Goal: Navigation & Orientation: Find specific page/section

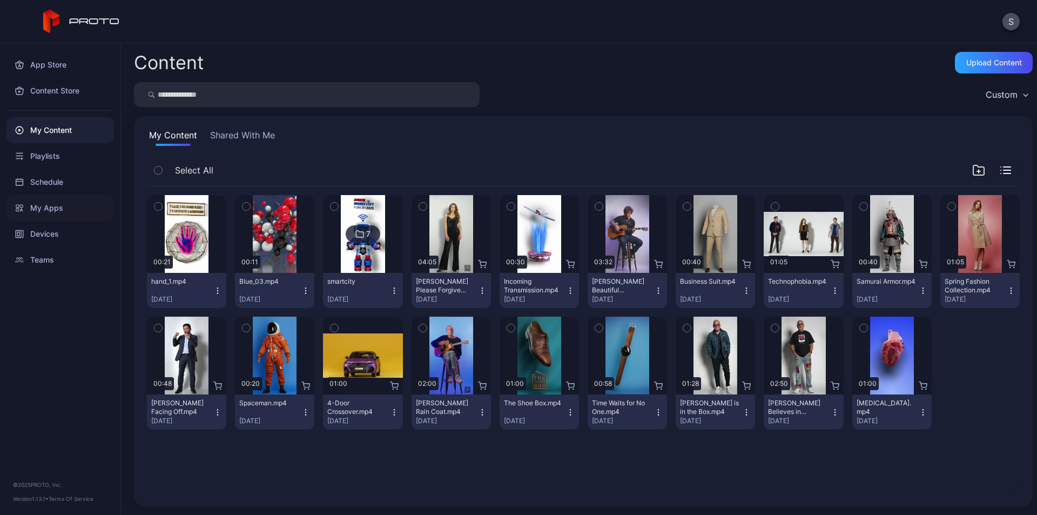
click at [59, 210] on div "My Apps" at bounding box center [59, 208] width 107 height 26
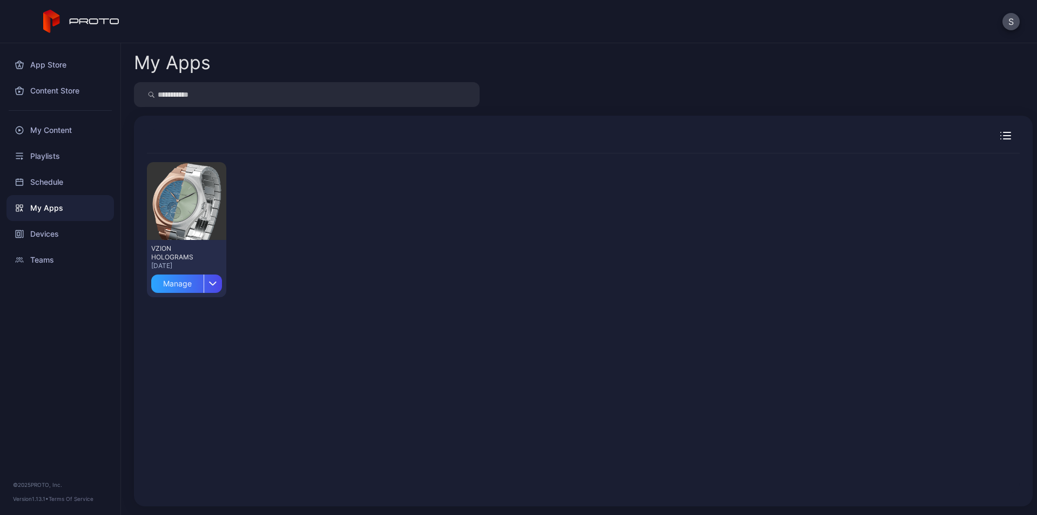
click at [1000, 133] on icon "button" at bounding box center [1005, 136] width 11 height 8
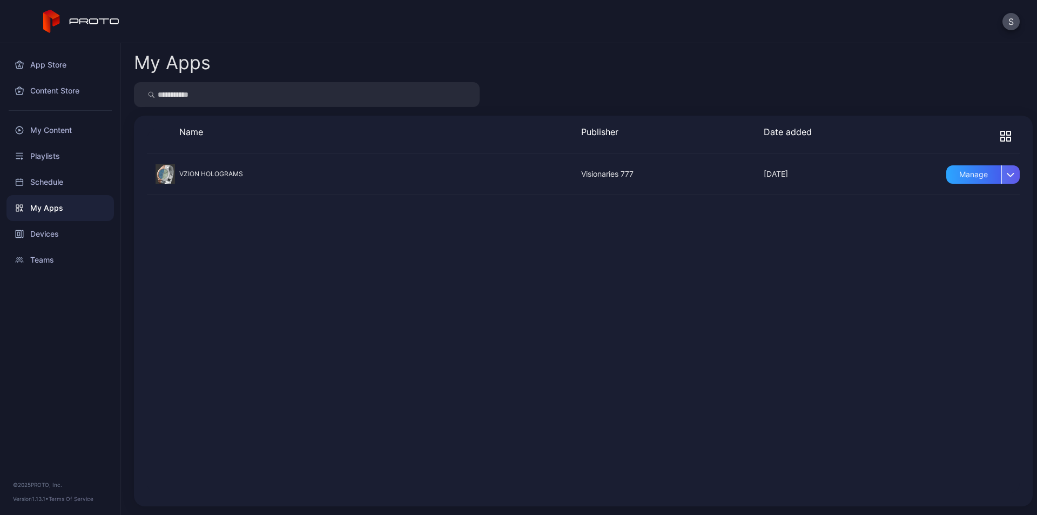
click at [1007, 174] on icon "button" at bounding box center [1011, 174] width 8 height 4
click at [557, 80] on div "My Apps Name Publisher Date added VZION HOLOGRAMS [DATE] Visionaries 777 [DATE]…" at bounding box center [579, 278] width 916 height 471
click at [49, 234] on div "Devices" at bounding box center [59, 234] width 107 height 26
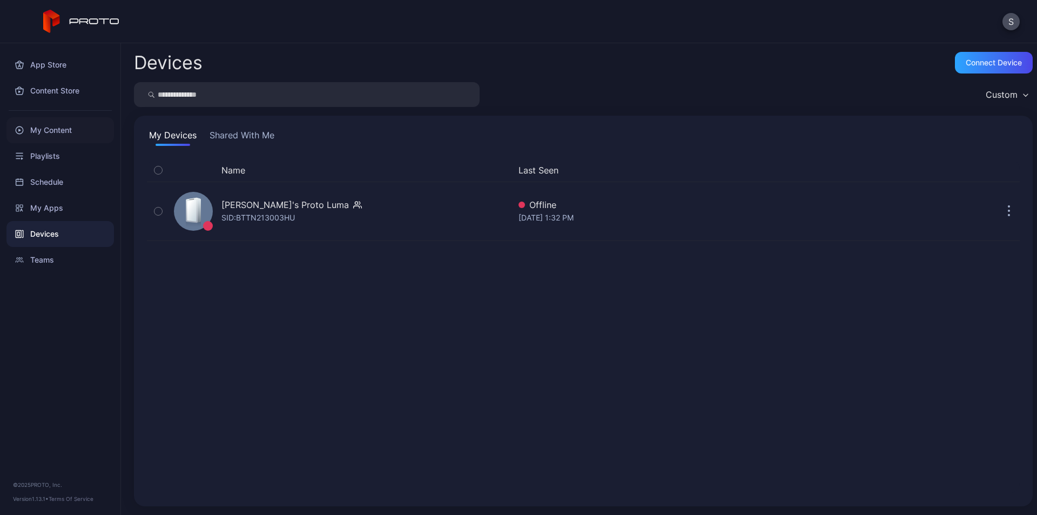
click at [59, 130] on div "My Content" at bounding box center [59, 130] width 107 height 26
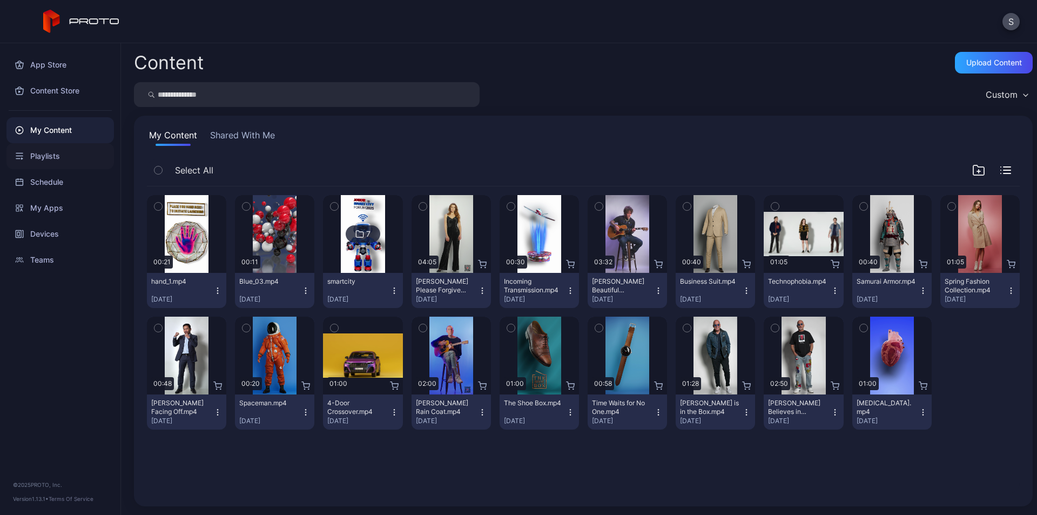
click at [59, 155] on div "Playlists" at bounding box center [59, 156] width 107 height 26
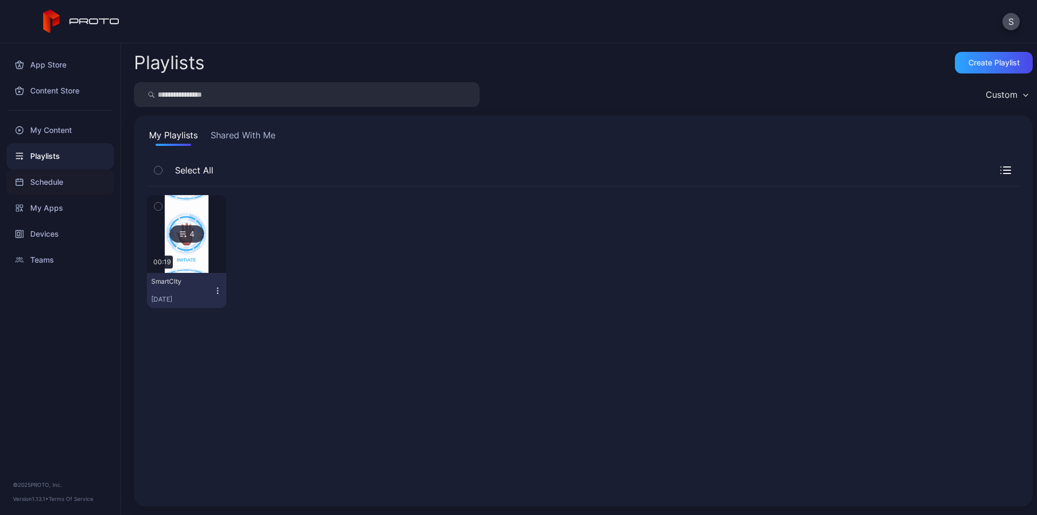
click at [62, 179] on div "Schedule" at bounding box center [59, 182] width 107 height 26
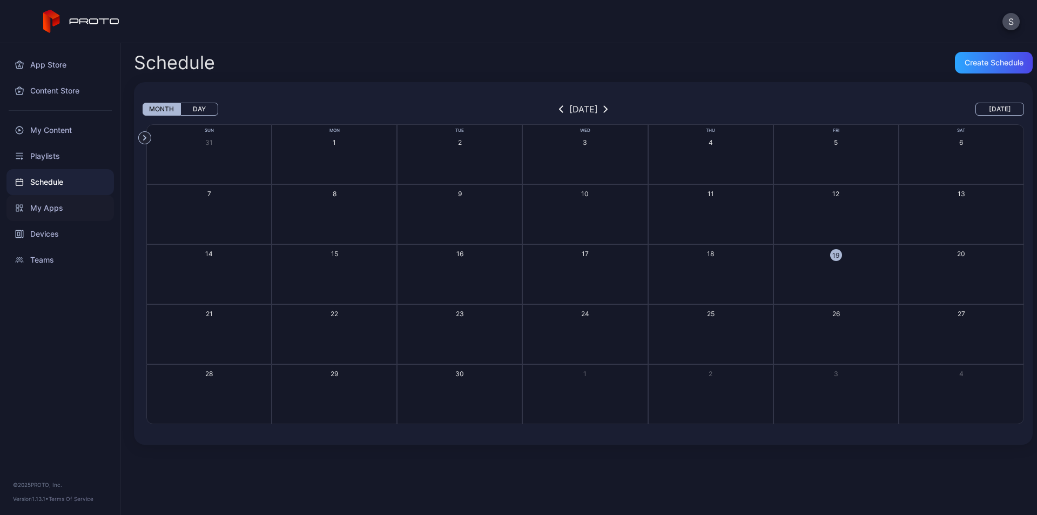
click at [65, 210] on div "My Apps" at bounding box center [59, 208] width 107 height 26
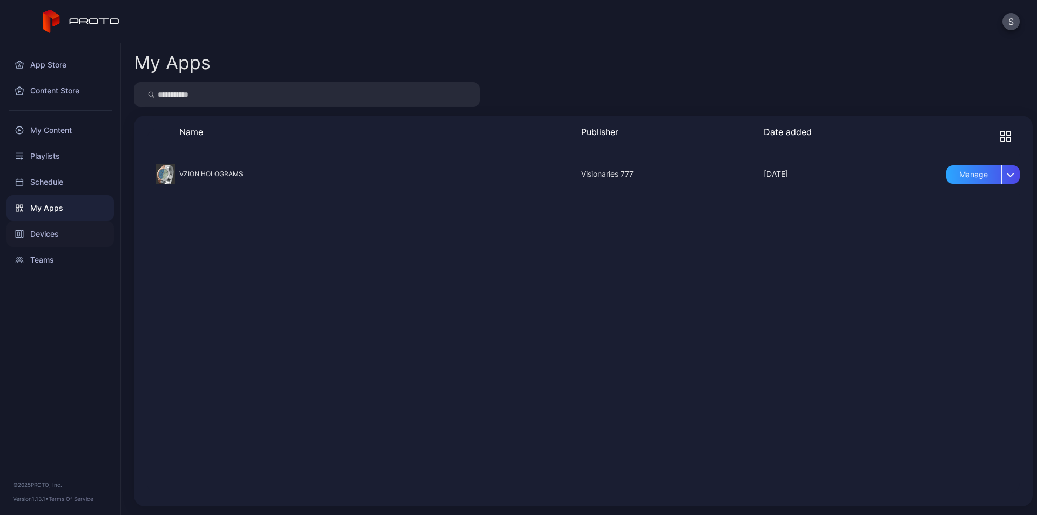
click at [63, 228] on div "Devices" at bounding box center [59, 234] width 107 height 26
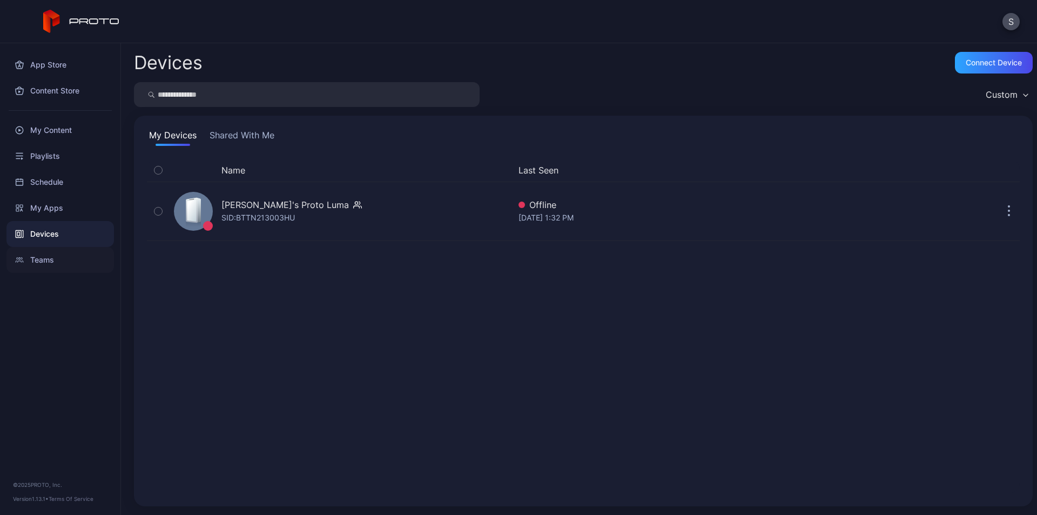
click at [59, 254] on div "Teams" at bounding box center [59, 260] width 107 height 26
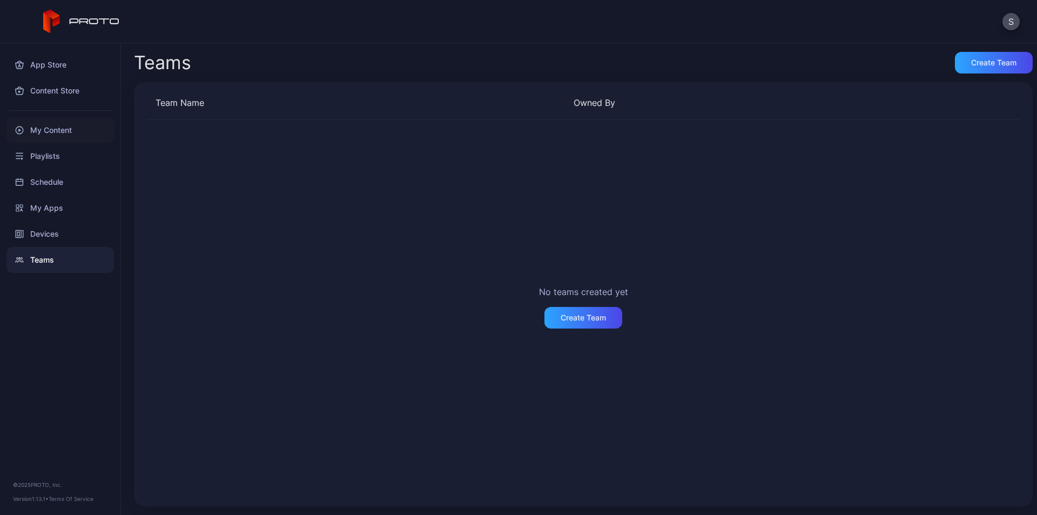
click at [61, 137] on div "My Content" at bounding box center [59, 130] width 107 height 26
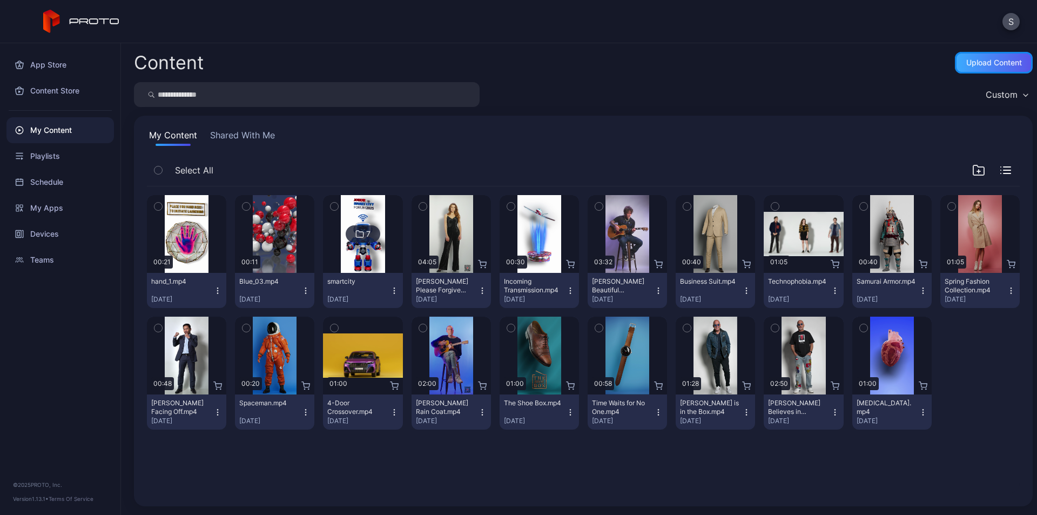
click at [994, 59] on div "Upload Content" at bounding box center [994, 62] width 56 height 9
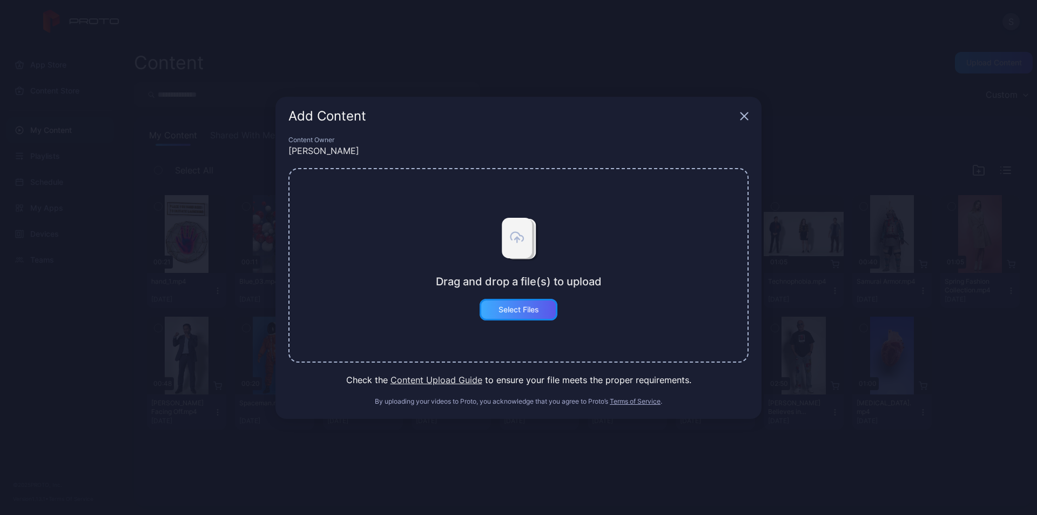
click at [520, 313] on div "Select Files" at bounding box center [518, 309] width 41 height 9
click at [743, 117] on icon "button" at bounding box center [744, 115] width 7 height 7
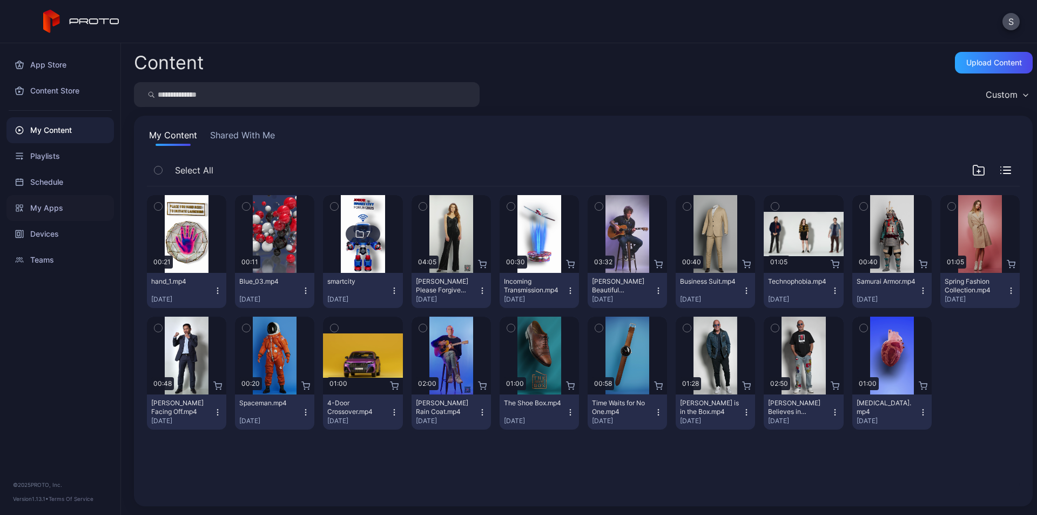
click at [60, 202] on div "My Apps" at bounding box center [59, 208] width 107 height 26
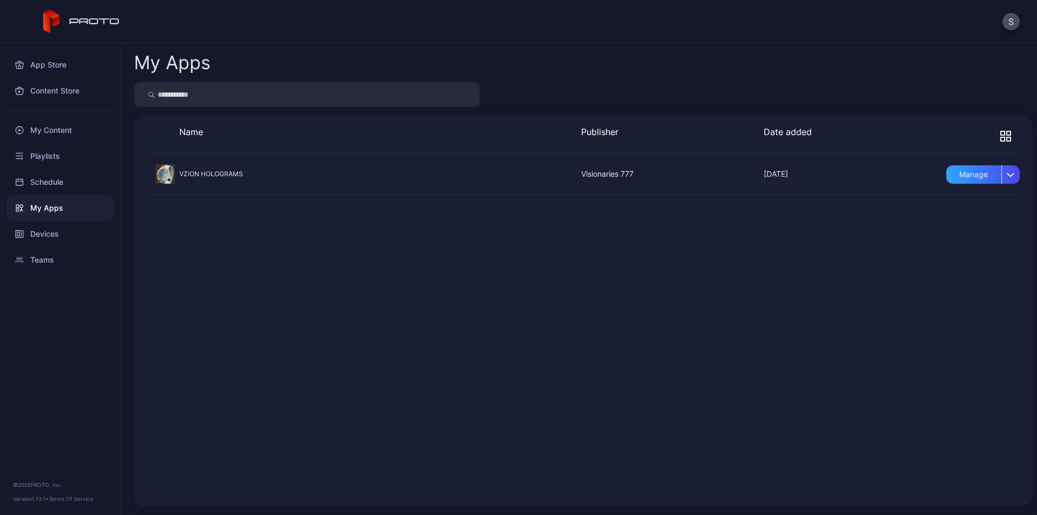
click at [1007, 138] on icon "button" at bounding box center [1009, 139] width 4 height 4
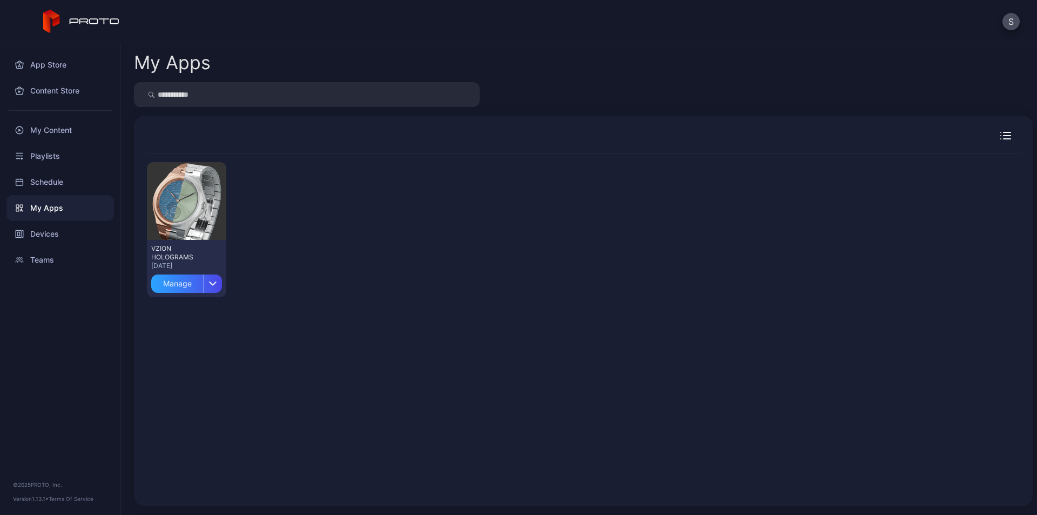
click at [1000, 138] on icon "button" at bounding box center [1005, 136] width 11 height 8
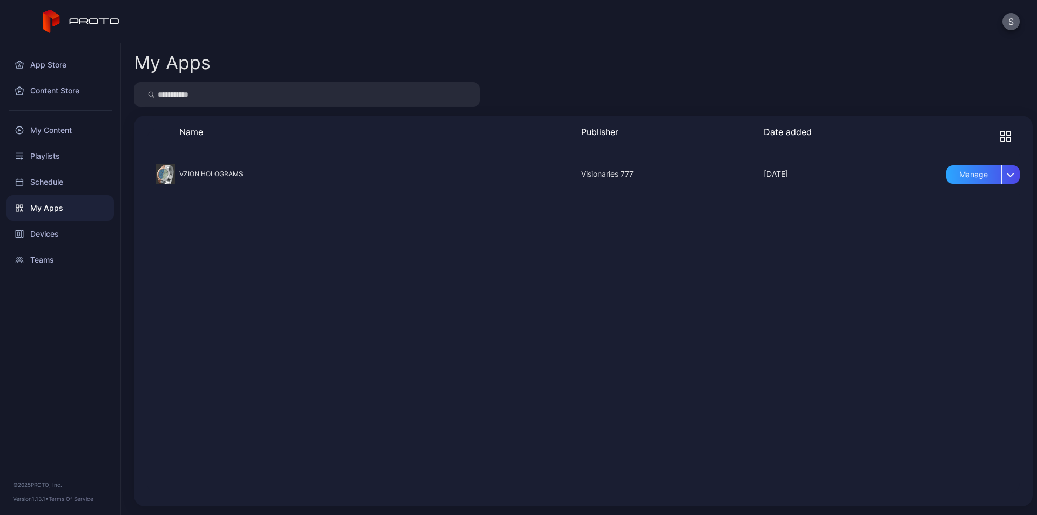
click at [1009, 25] on button "S" at bounding box center [1010, 21] width 17 height 17
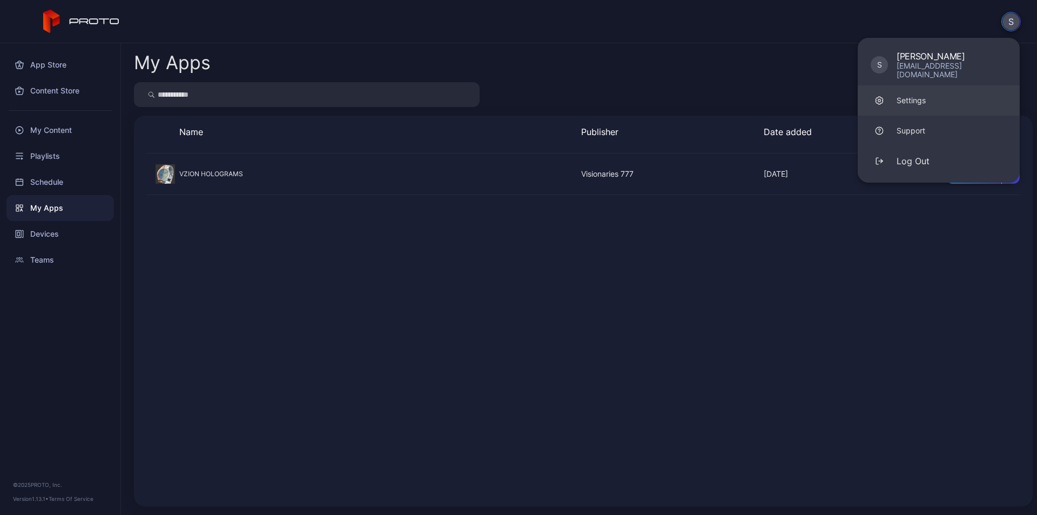
click at [950, 89] on link "Settings" at bounding box center [939, 100] width 162 height 30
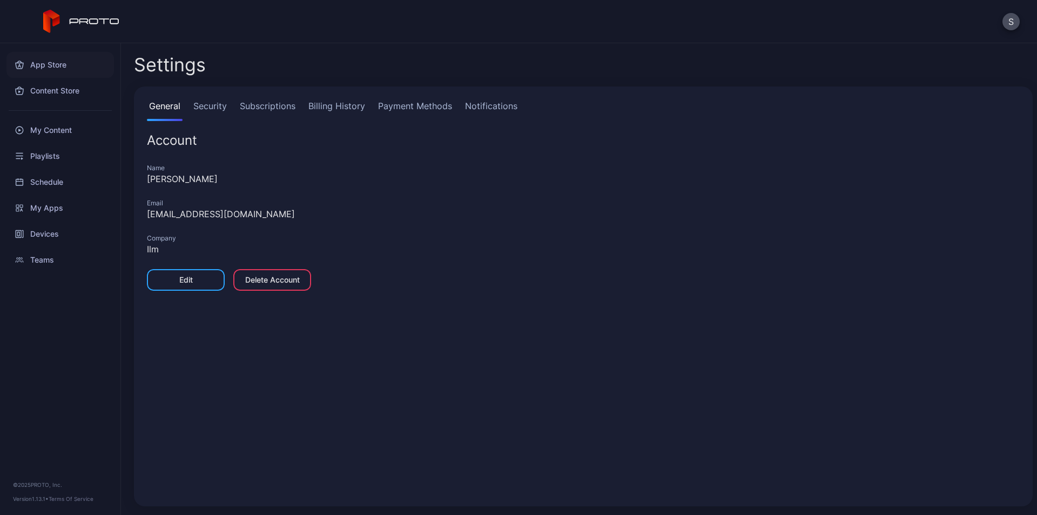
click at [46, 66] on div "App Store" at bounding box center [59, 65] width 107 height 26
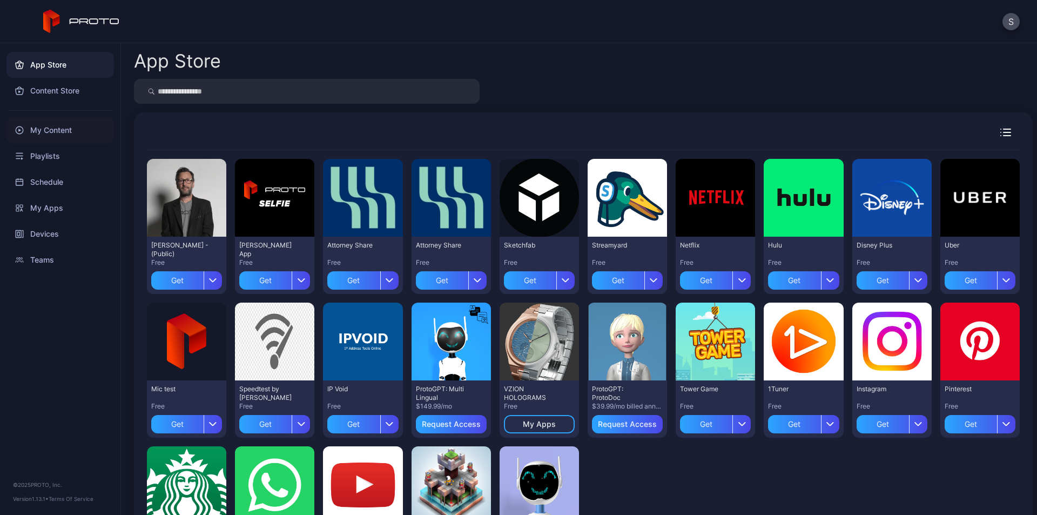
click at [58, 133] on div "My Content" at bounding box center [59, 130] width 107 height 26
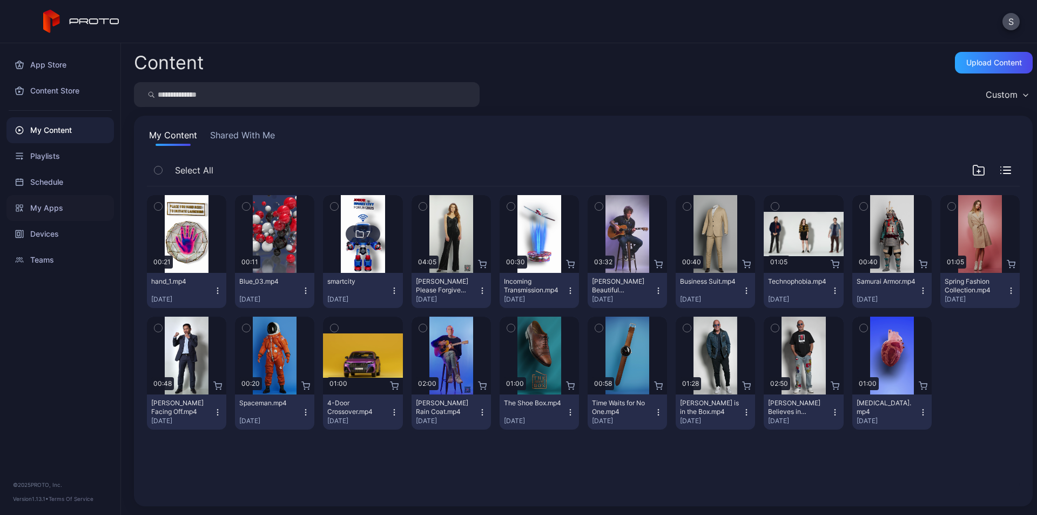
click at [58, 211] on div "My Apps" at bounding box center [59, 208] width 107 height 26
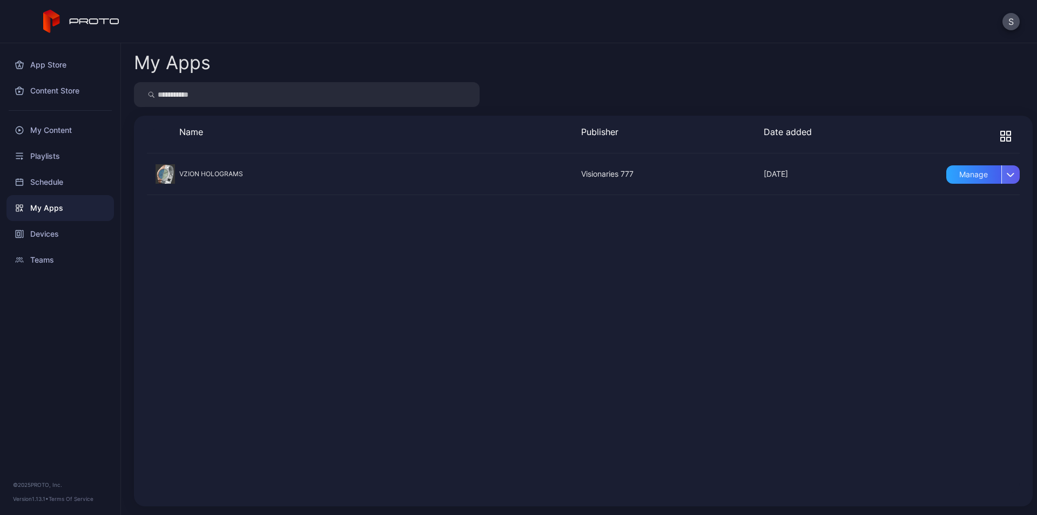
click at [1007, 176] on icon "button" at bounding box center [1011, 174] width 8 height 4
click at [491, 258] on div "VZION HOLOGRAMS [DATE] Visionaries 777 [DATE] Manage" at bounding box center [583, 323] width 873 height 340
drag, startPoint x: 400, startPoint y: 230, endPoint x: 336, endPoint y: 259, distance: 69.9
click at [336, 259] on div "VZION HOLOGRAMS [DATE] Visionaries 777 [DATE] Manage" at bounding box center [583, 323] width 873 height 340
